Goal: Book appointment/travel/reservation

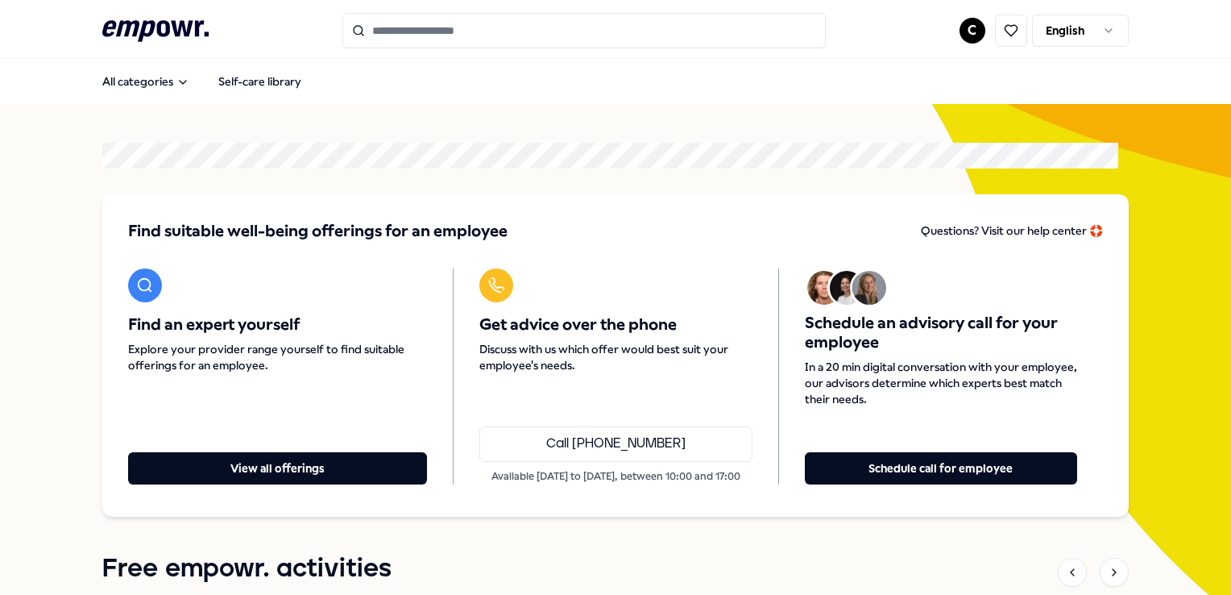
scroll to position [12, 0]
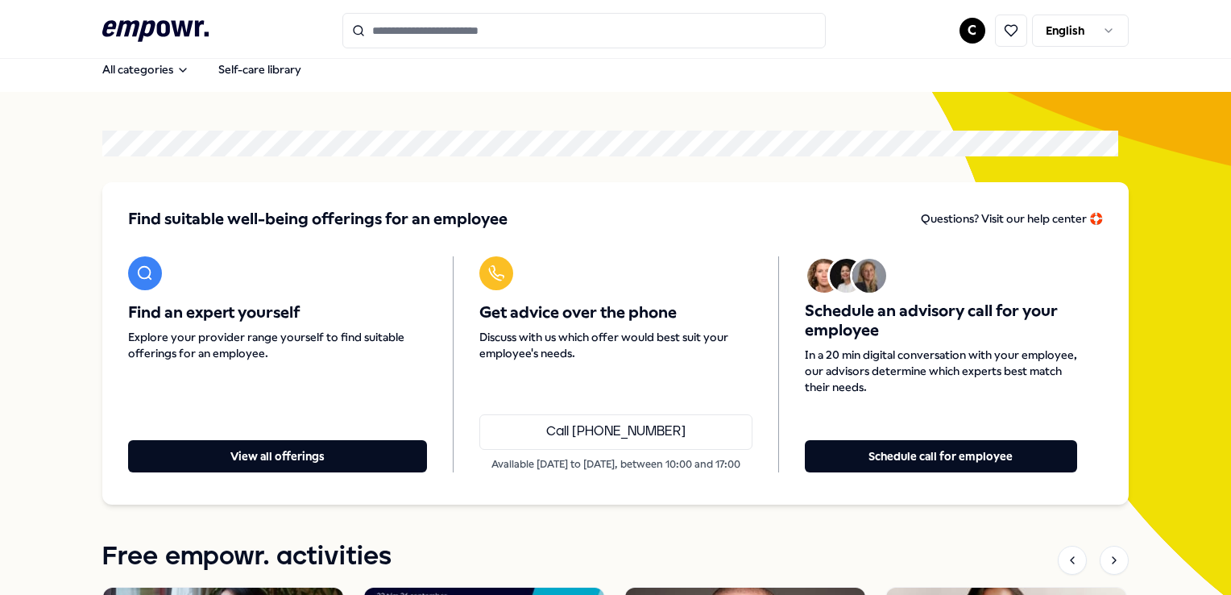
click at [1069, 35] on html ".empowr-logo_svg__cls-1{fill:#03032f} C English All categories Self-care librar…" at bounding box center [615, 297] width 1231 height 595
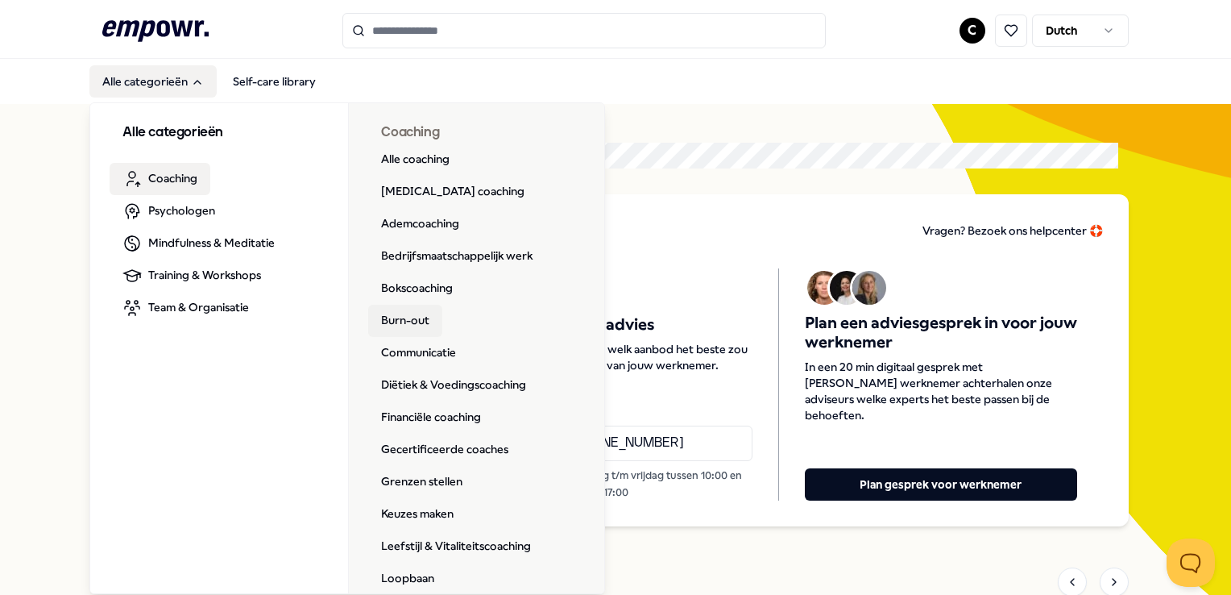
click at [402, 323] on link "Burn-out" at bounding box center [405, 321] width 74 height 32
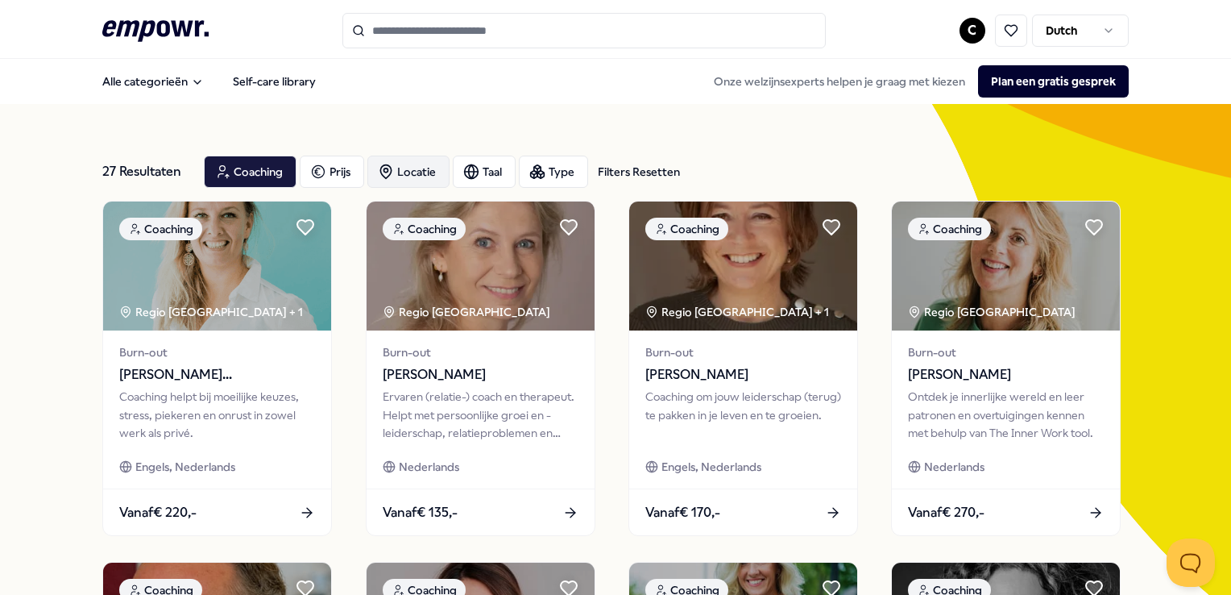
click at [422, 175] on div "Locatie" at bounding box center [408, 172] width 82 height 32
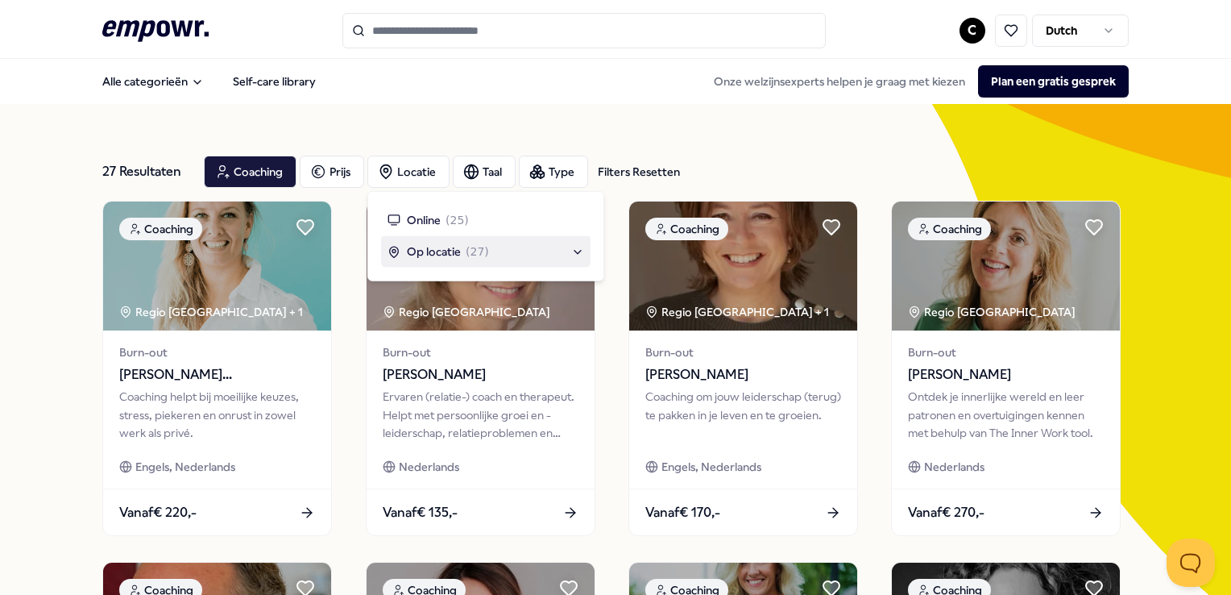
click at [451, 249] on span "Op locatie" at bounding box center [434, 252] width 54 height 18
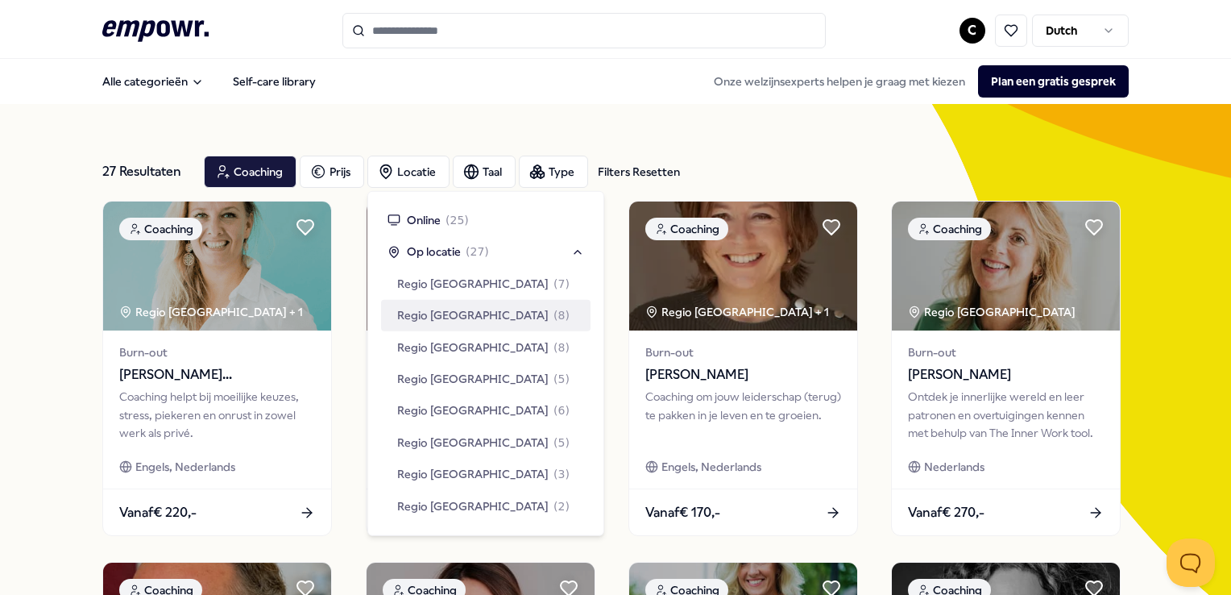
click at [454, 311] on span "Regio [GEOGRAPHIC_DATA]" at bounding box center [472, 315] width 151 height 18
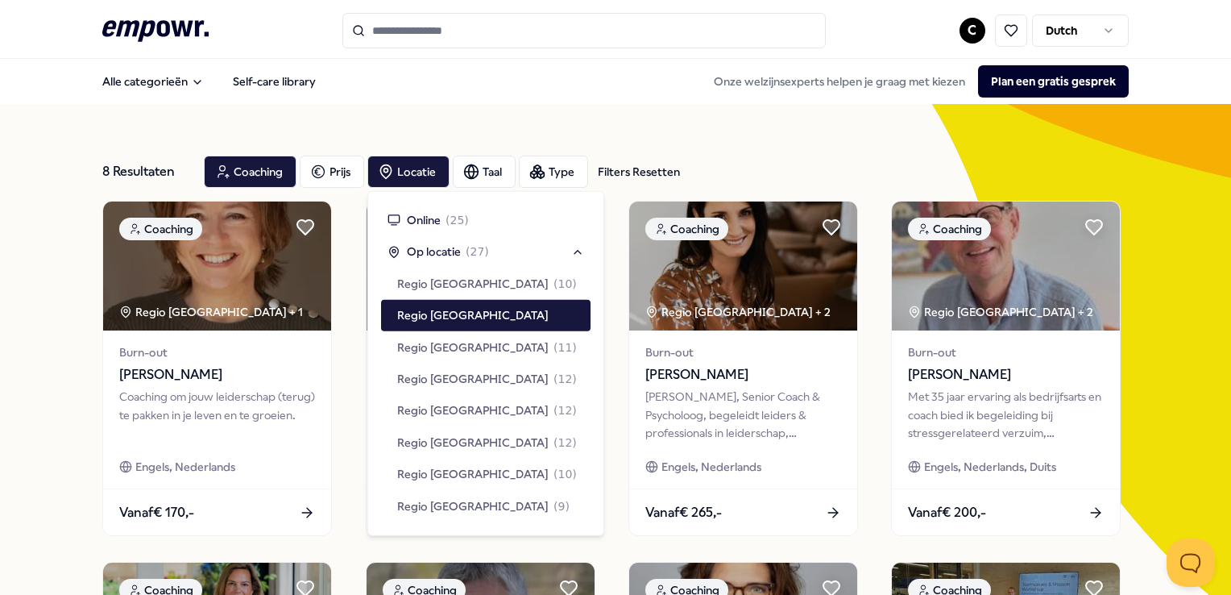
click at [77, 325] on div "8 Resultaten Filters Resetten Coaching Prijs Locatie Taal Type Filters Resetten…" at bounding box center [615, 552] width 1231 height 897
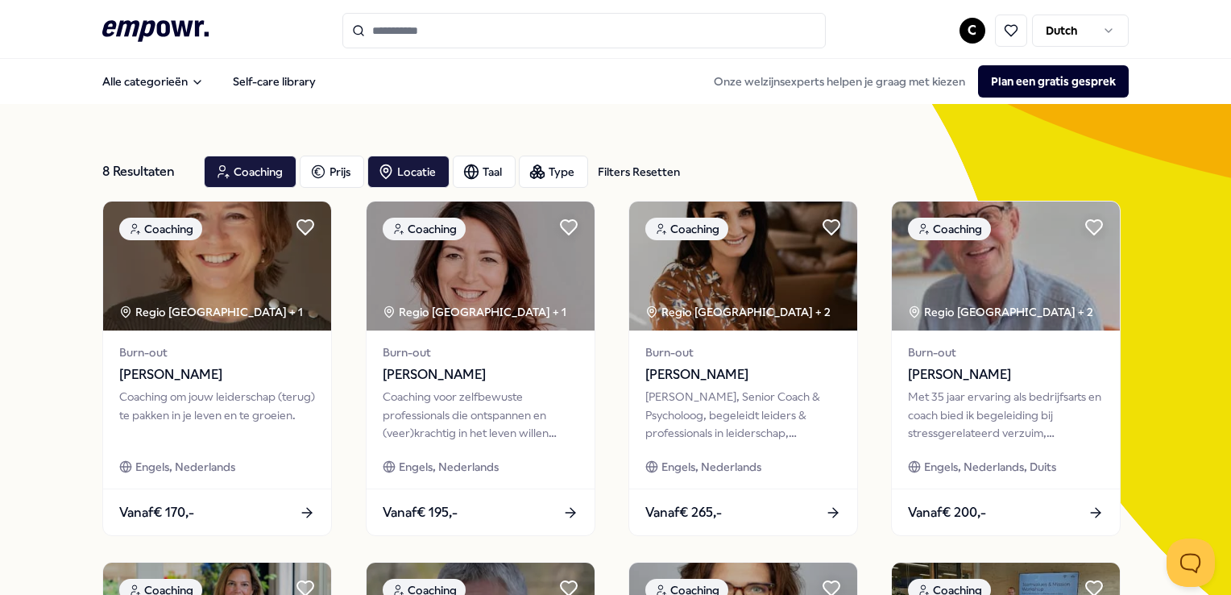
click at [168, 24] on icon at bounding box center [155, 30] width 106 height 21
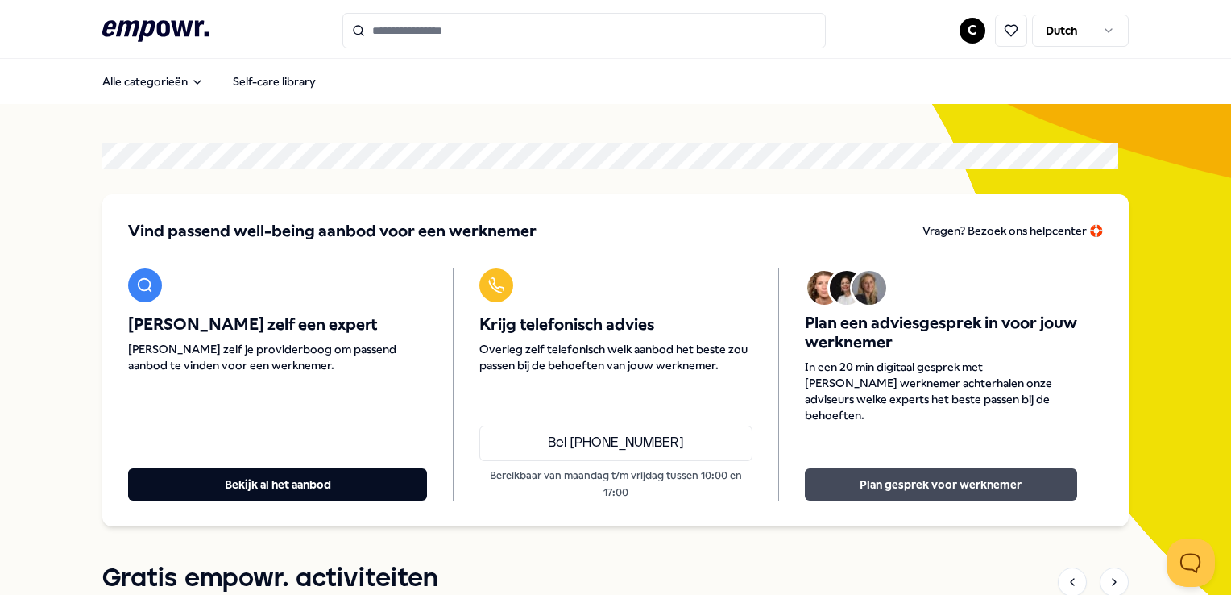
click at [907, 475] on button "Plan gesprek voor werknemer" at bounding box center [941, 484] width 272 height 32
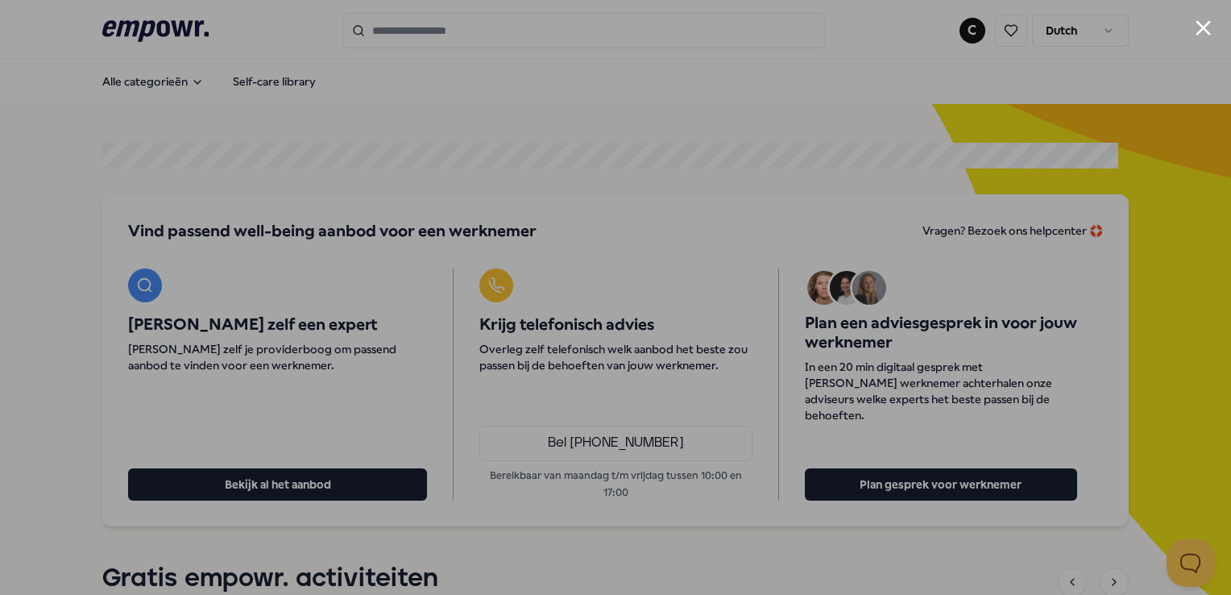
click at [1205, 27] on button "Close modal" at bounding box center [1203, 27] width 15 height 15
